Goal: Information Seeking & Learning: Learn about a topic

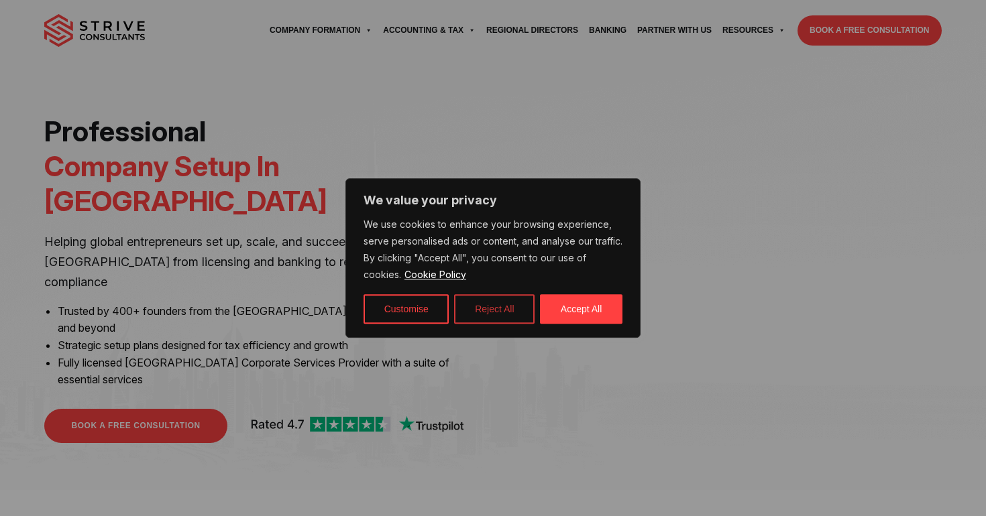
click at [503, 313] on button "Reject All" at bounding box center [494, 309] width 80 height 30
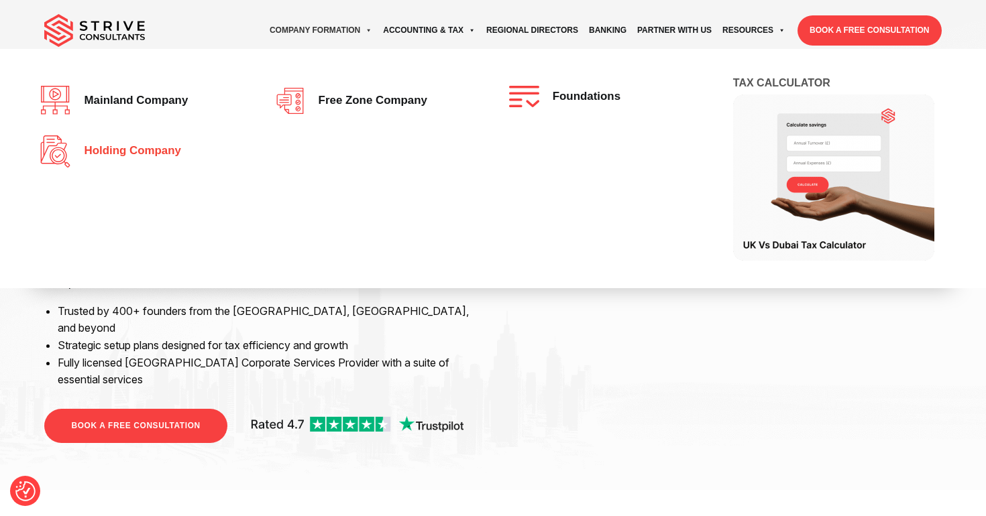
click at [144, 156] on span "Holding Company" at bounding box center [129, 151] width 104 height 13
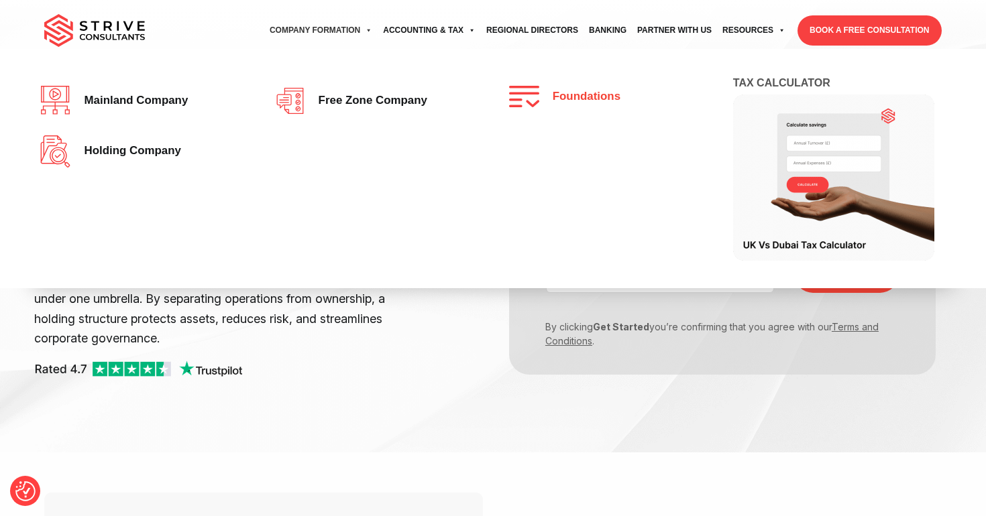
click at [551, 102] on span "Foundations" at bounding box center [583, 97] width 74 height 13
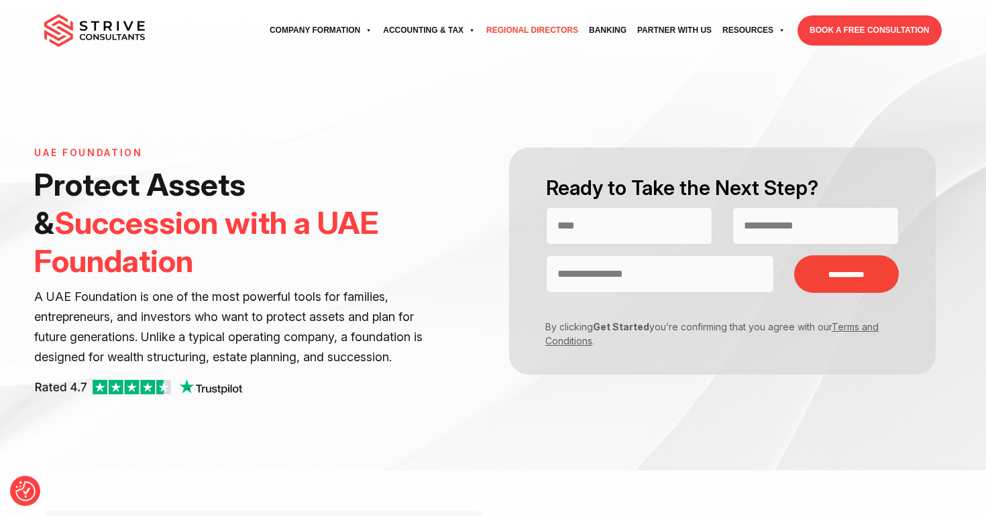
click at [519, 33] on link "Regional Directors" at bounding box center [532, 30] width 103 height 37
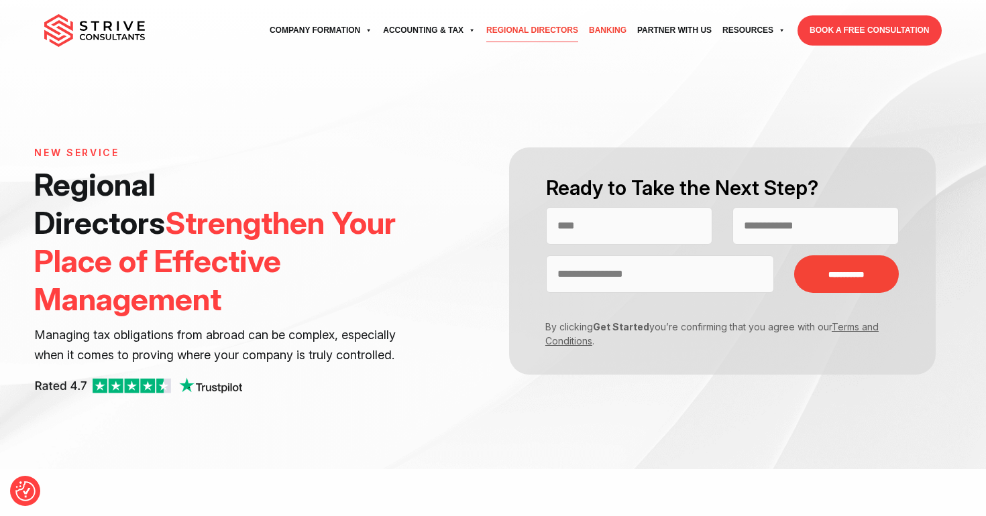
click at [600, 30] on link "Banking" at bounding box center [607, 30] width 48 height 37
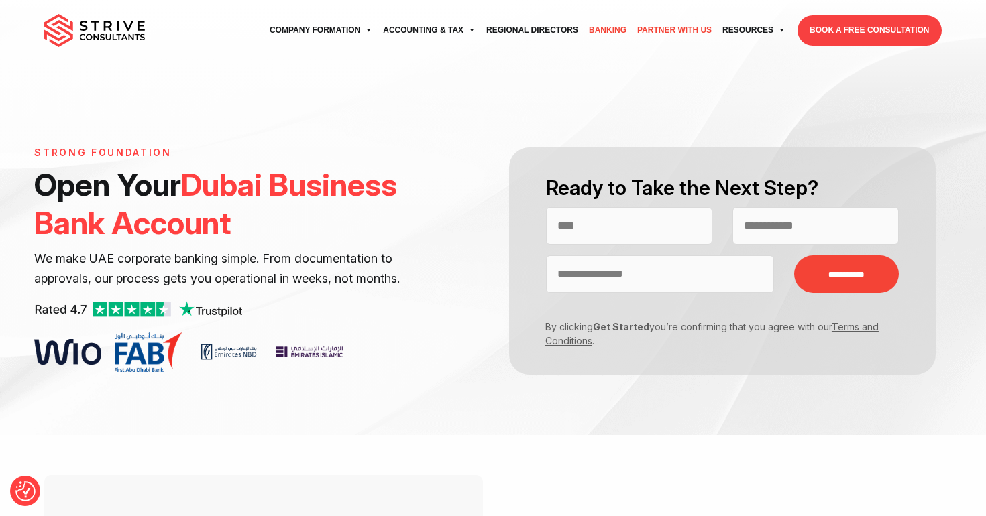
click at [665, 32] on link "Partner with Us" at bounding box center [674, 30] width 85 height 37
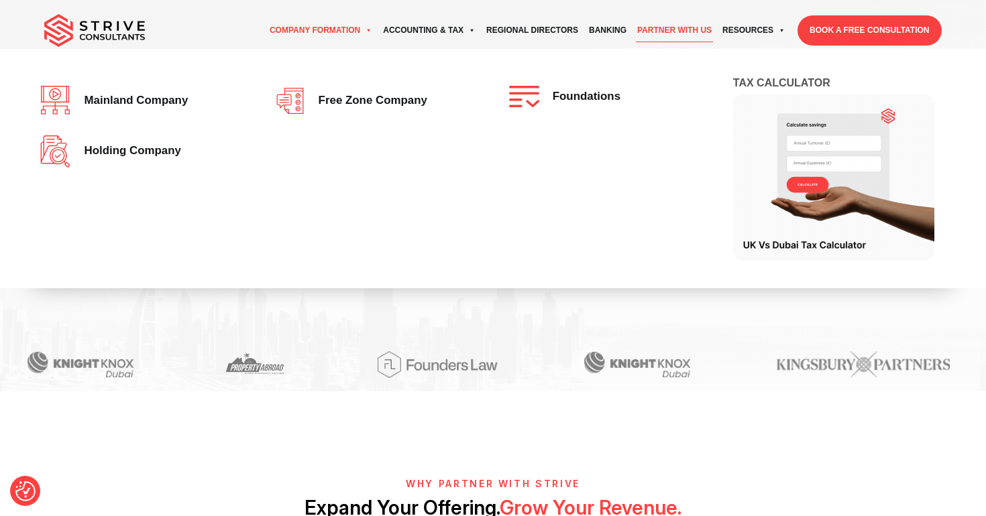
click at [314, 34] on link "Company Formation" at bounding box center [320, 30] width 113 height 37
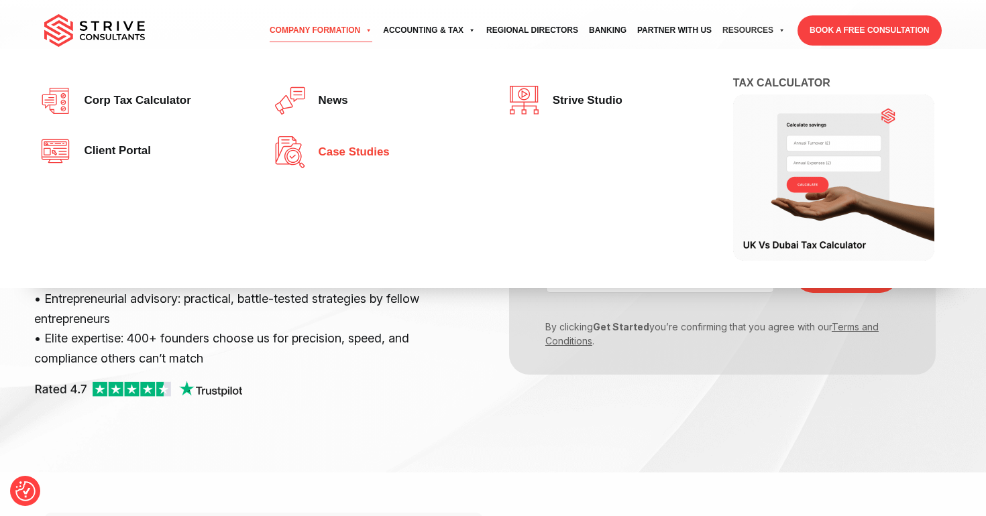
click at [343, 152] on span "Case studies" at bounding box center [351, 152] width 78 height 13
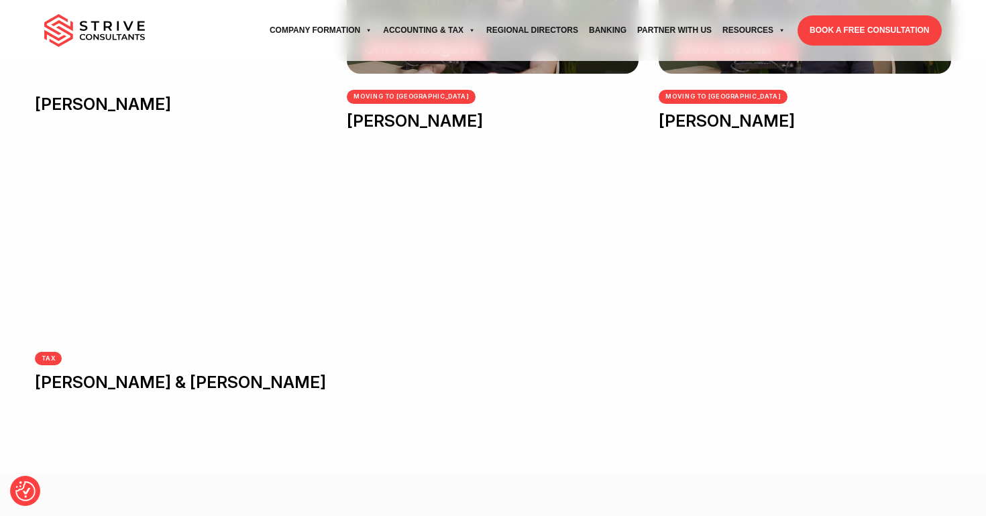
scroll to position [776, 0]
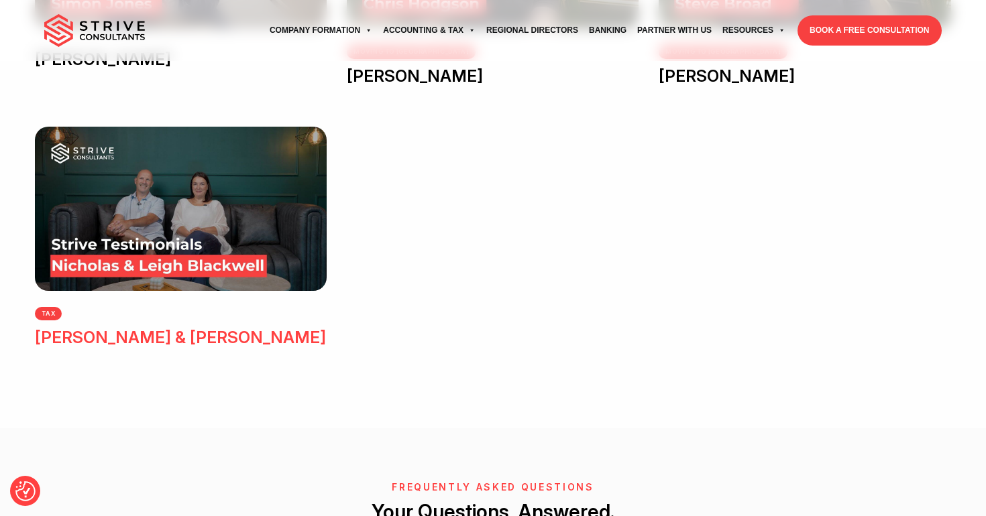
click at [74, 311] on div "tax" at bounding box center [181, 312] width 292 height 17
click at [81, 339] on link "[PERSON_NAME] & [PERSON_NAME]" at bounding box center [180, 337] width 291 height 19
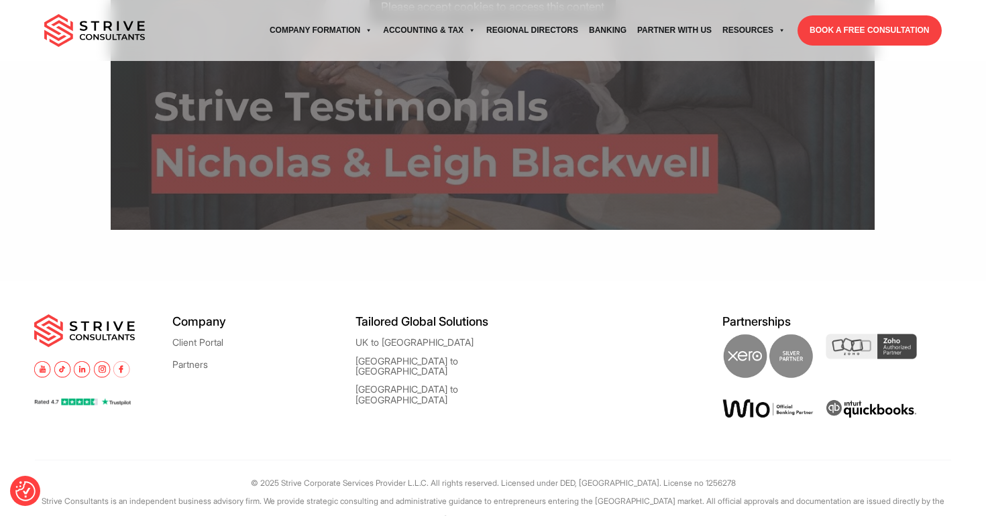
scroll to position [783, 0]
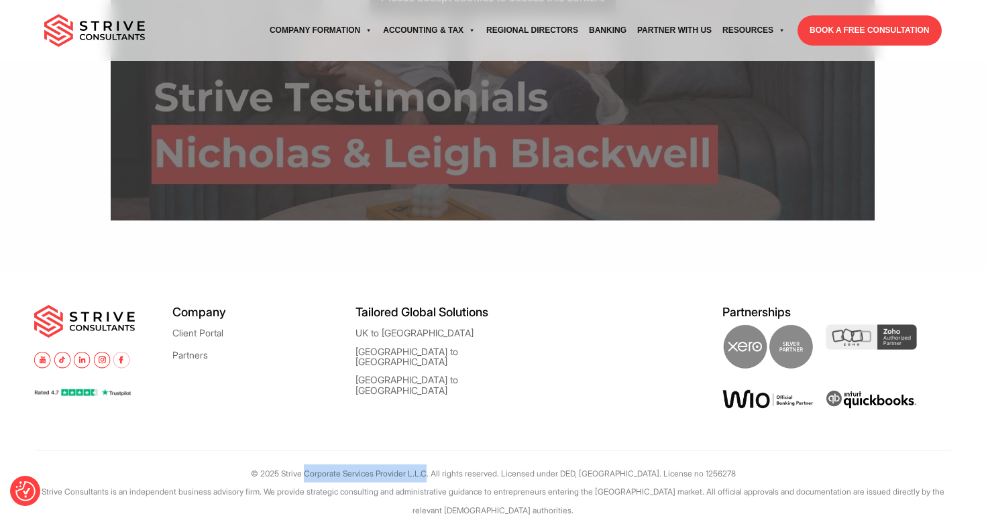
drag, startPoint x: 327, startPoint y: 454, endPoint x: 456, endPoint y: 453, distance: 129.4
click at [456, 465] on p "© 2025 Strive Corporate Services Provider L.L.C. All rights reserved. Licensed …" at bounding box center [493, 474] width 917 height 18
copy p "Corporate Services Provider L.L.C"
click at [306, 465] on p "© 2025 Strive Corporate Services Provider L.L.C. All rights reserved. Licensed …" at bounding box center [493, 474] width 917 height 18
drag, startPoint x: 303, startPoint y: 452, endPoint x: 456, endPoint y: 451, distance: 152.9
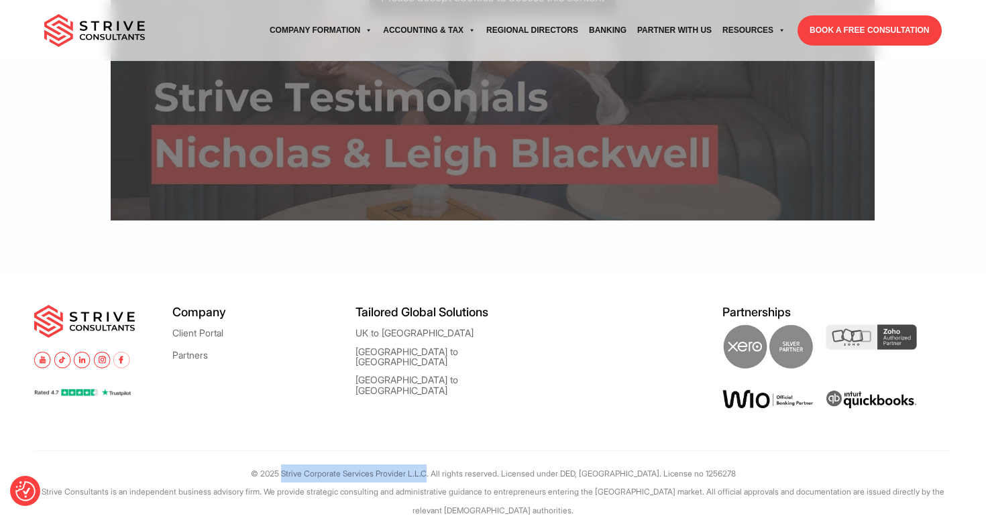
click at [456, 465] on p "© 2025 Strive Corporate Services Provider L.L.C. All rights reserved. Licensed …" at bounding box center [493, 474] width 917 height 18
copy p "Strive Corporate Services Provider L.L.C"
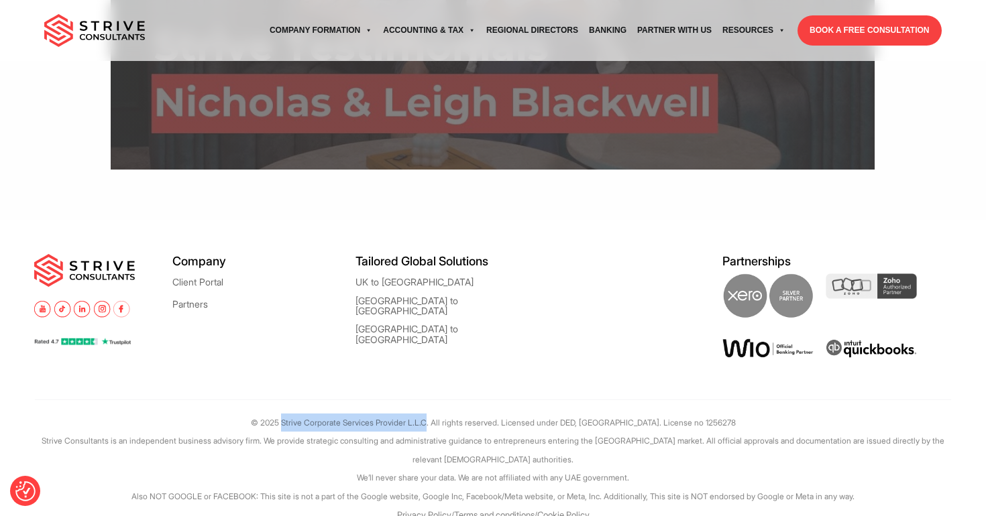
scroll to position [834, 0]
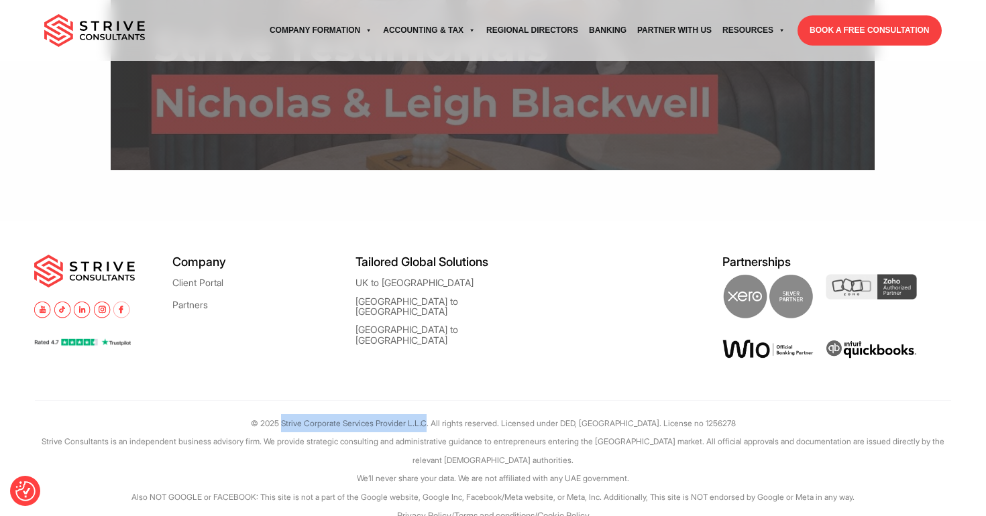
copy p "Strive Corporate Services Provider L.L.C"
